Goal: Information Seeking & Learning: Learn about a topic

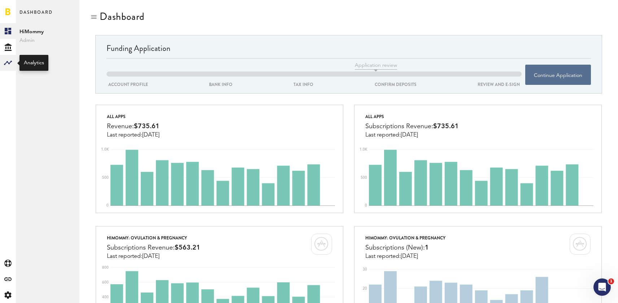
click at [7, 61] on rect at bounding box center [8, 63] width 9 height 9
click at [43, 83] on link "Cohorts" at bounding box center [48, 79] width 64 height 16
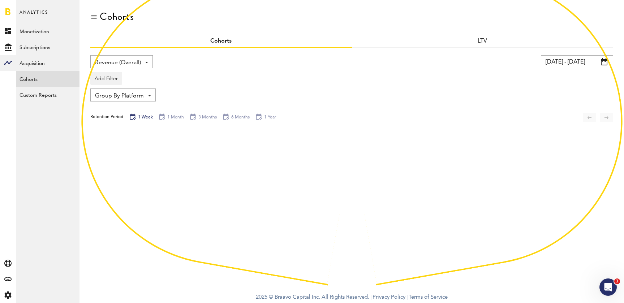
click at [129, 93] on span "Group By Platform" at bounding box center [119, 96] width 49 height 12
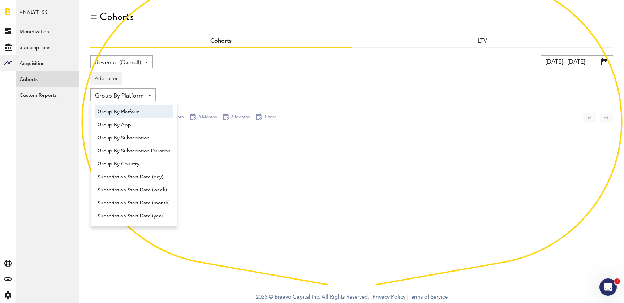
click at [200, 74] on div "Add Filter Platforms Apps Subscriptions Subscription durations Countries" at bounding box center [351, 76] width 523 height 17
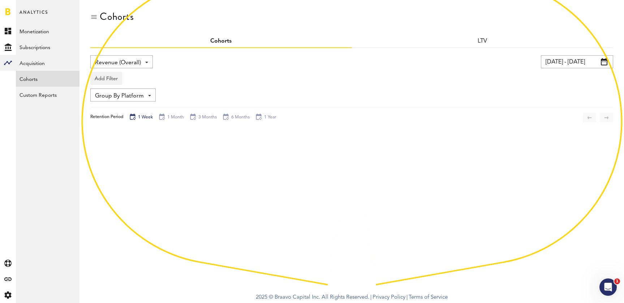
click at [139, 58] on span "Revenue (Overall)" at bounding box center [118, 63] width 46 height 12
click at [486, 42] on link "LTV" at bounding box center [483, 41] width 10 height 6
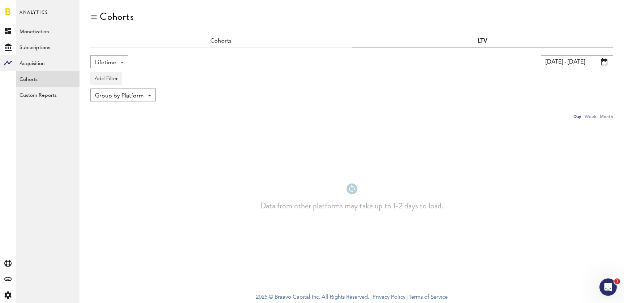
click at [121, 61] on div "Lifetime Lifetime LTV Subscribers pRevenue Cumulative Revenue RPU" at bounding box center [109, 61] width 38 height 13
click at [112, 91] on span "LTV" at bounding box center [121, 92] width 47 height 12
click at [588, 66] on input "[DATE] - [DATE]" at bounding box center [571, 61] width 72 height 13
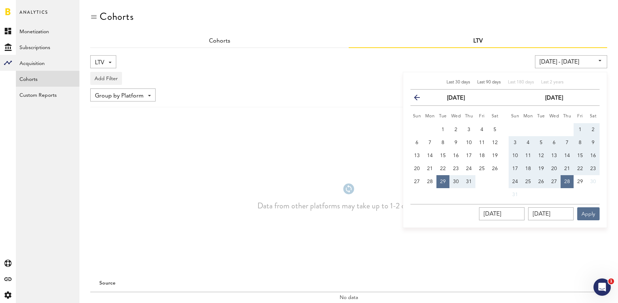
click at [479, 82] on span "Last 90 days" at bounding box center [489, 82] width 23 height 4
type input "[DATE] - [DATE]"
type input "[DATE]"
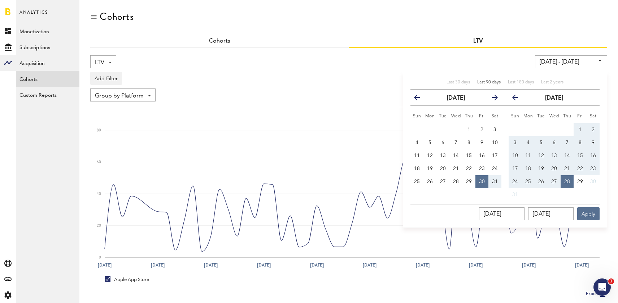
click at [311, 71] on div "Add Filter Platforms Apps Subscriptions Subscription durations Countries" at bounding box center [348, 76] width 517 height 17
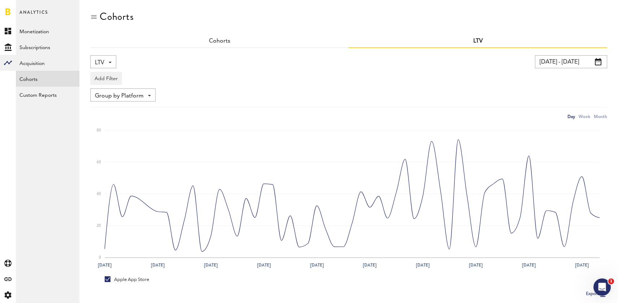
click at [129, 95] on span "Group by Platform" at bounding box center [119, 96] width 49 height 12
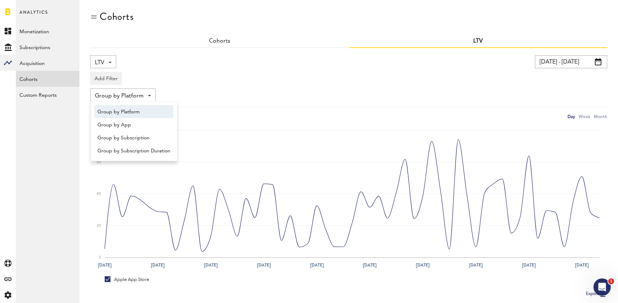
click at [169, 98] on div "Group by Platform Group by Platform Group by App Group by Subscription Group by…" at bounding box center [348, 94] width 517 height 13
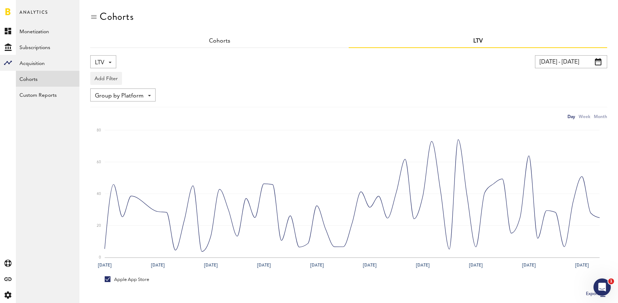
click at [608, 116] on div "Cohorts Cohorts LTV LTV Lifetime LTV Subscribers pRevenue Cumulative Revenue RP…" at bounding box center [348, 172] width 539 height 345
click at [604, 116] on div "Month" at bounding box center [600, 117] width 13 height 8
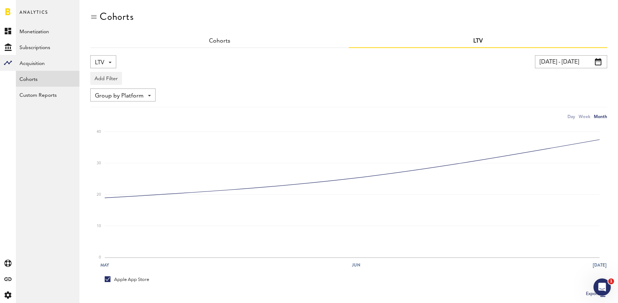
click at [595, 66] on input "[DATE] - [DATE]" at bounding box center [571, 61] width 72 height 13
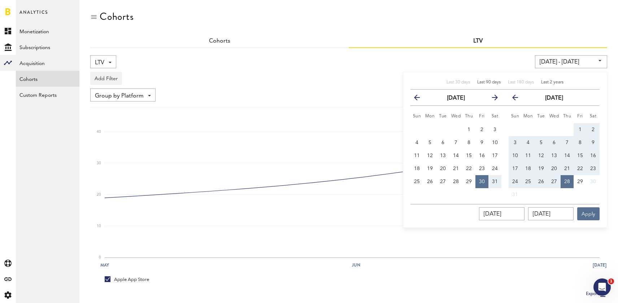
click at [558, 80] on span "Last 2 years" at bounding box center [552, 82] width 22 height 4
type input "[DATE] - [DATE]"
type input "[DATE]"
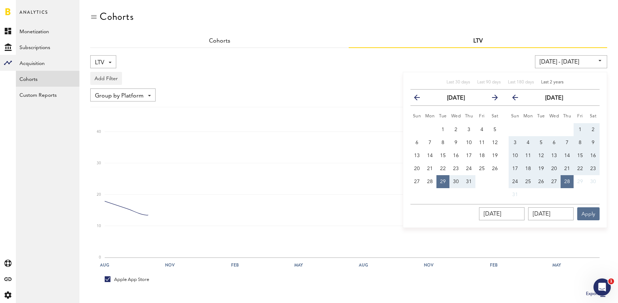
click at [382, 87] on div "LTV Lifetime LTV Subscribers pRevenue Cumulative Revenue RPU [DATE] - [DATE] La…" at bounding box center [348, 87] width 517 height 65
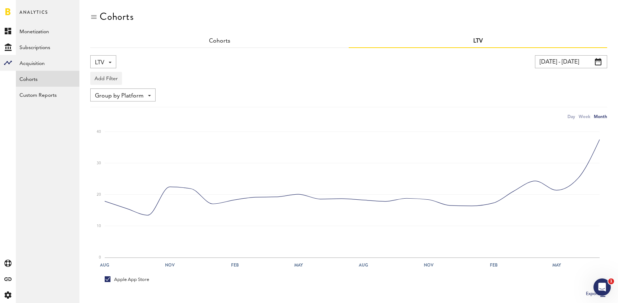
click at [130, 84] on div "Add Filter Platforms Apps Subscriptions Subscription durations Countries" at bounding box center [348, 76] width 517 height 17
click at [111, 66] on div "LTV Lifetime LTV Subscribers pRevenue Cumulative Revenue RPU" at bounding box center [103, 61] width 26 height 13
click at [188, 82] on div "Add Filter Platforms Apps Subscriptions Subscription durations Countries" at bounding box center [348, 76] width 517 height 17
click at [142, 92] on span "Group by Platform" at bounding box center [119, 96] width 49 height 12
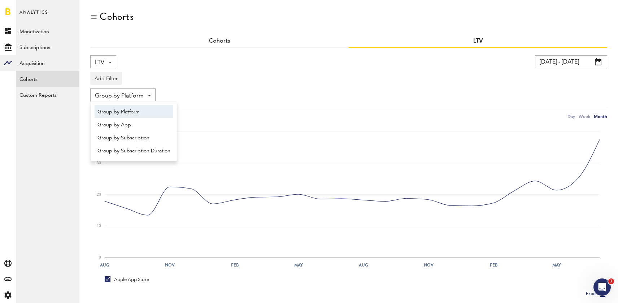
click at [112, 60] on div "LTV Lifetime LTV Subscribers pRevenue Cumulative Revenue RPU" at bounding box center [103, 61] width 26 height 13
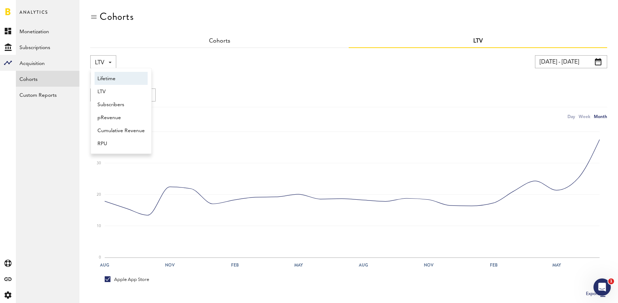
click at [121, 82] on span "Lifetime" at bounding box center [121, 79] width 47 height 12
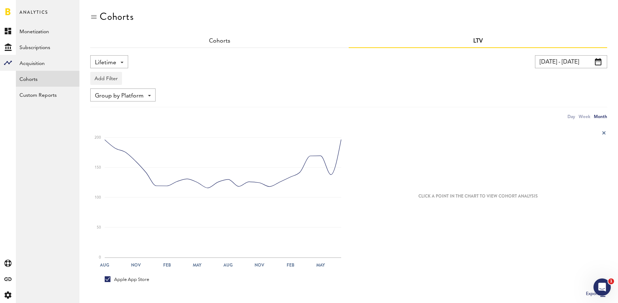
click at [136, 93] on span "Group by Platform" at bounding box center [119, 96] width 49 height 12
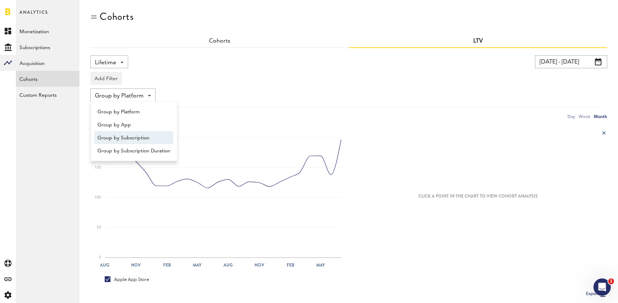
click at [136, 136] on span "Group by Subscription" at bounding box center [134, 138] width 73 height 12
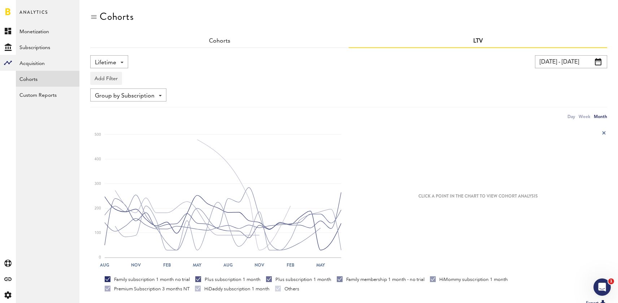
click at [124, 63] on div "Lifetime Lifetime LTV Subscribers pRevenue Cumulative Revenue RPU" at bounding box center [109, 61] width 38 height 13
click at [124, 94] on span "LTV" at bounding box center [121, 92] width 47 height 12
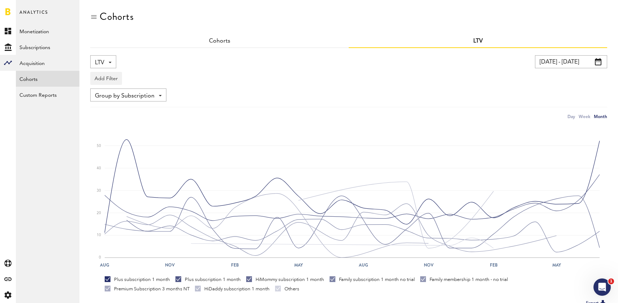
click at [109, 60] on div "LTV Lifetime LTV Subscribers pRevenue Cumulative Revenue RPU" at bounding box center [103, 61] width 26 height 13
click at [125, 77] on span "Lifetime" at bounding box center [121, 79] width 47 height 12
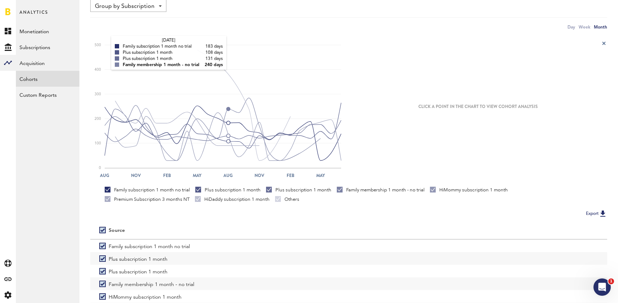
scroll to position [116, 0]
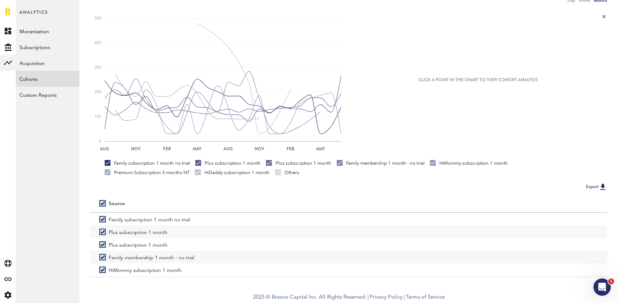
click at [100, 203] on label at bounding box center [103, 203] width 9 height 0
checkbox input "false"
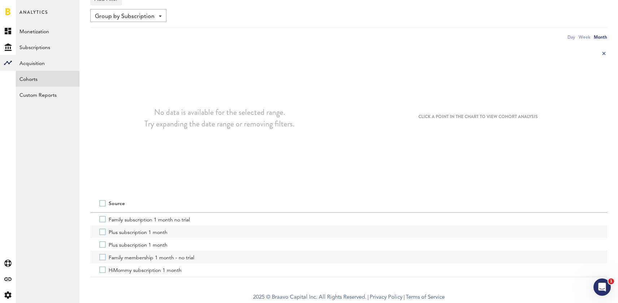
scroll to position [79, 0]
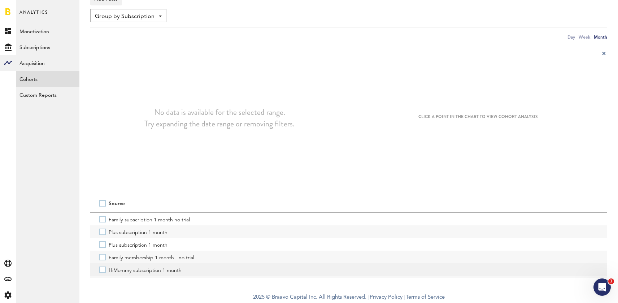
click at [95, 270] on div "HiMommy subscription 1 month" at bounding box center [348, 269] width 517 height 13
click at [103, 271] on label "HiMommy subscription 1 month" at bounding box center [348, 269] width 499 height 13
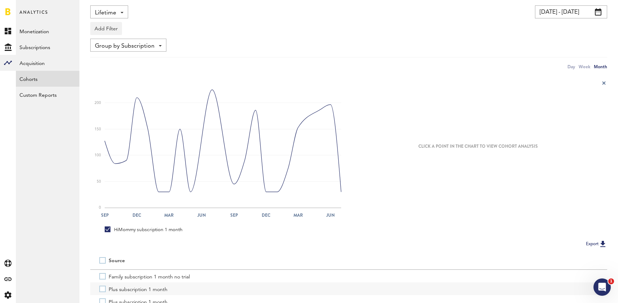
scroll to position [0, 0]
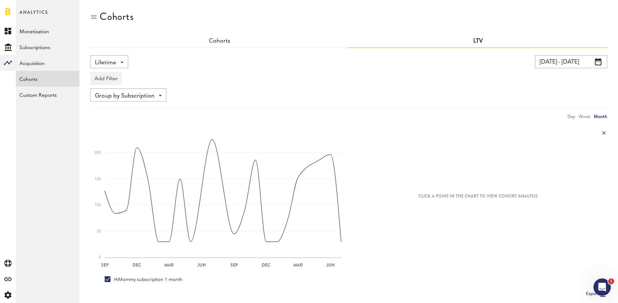
click at [583, 123] on div "CLICK A POINT IN THE CHART TO VIEW COHORT ANALYSIS" at bounding box center [478, 196] width 259 height 152
click at [583, 119] on div "Week" at bounding box center [585, 117] width 12 height 8
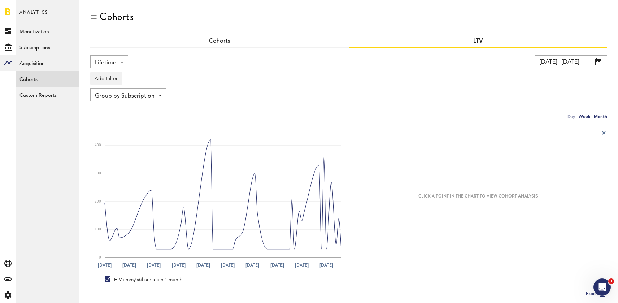
click at [606, 117] on div "Month" at bounding box center [600, 117] width 13 height 8
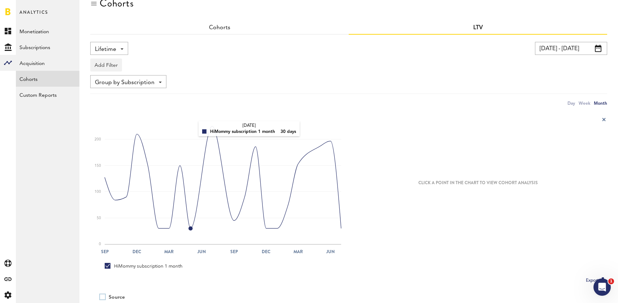
scroll to position [13, 0]
click at [118, 44] on div "Lifetime Lifetime LTV Subscribers pRevenue Cumulative Revenue RPU" at bounding box center [109, 48] width 38 height 13
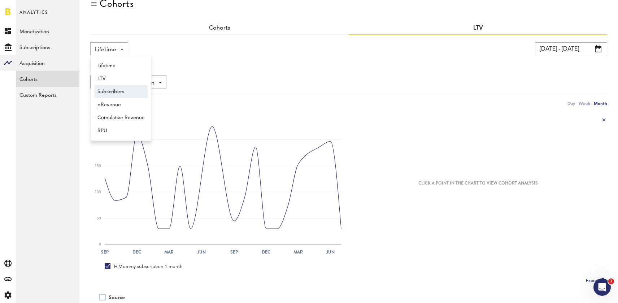
click at [135, 88] on span "Subscribers" at bounding box center [121, 92] width 47 height 12
